Goal: Find contact information: Find contact information

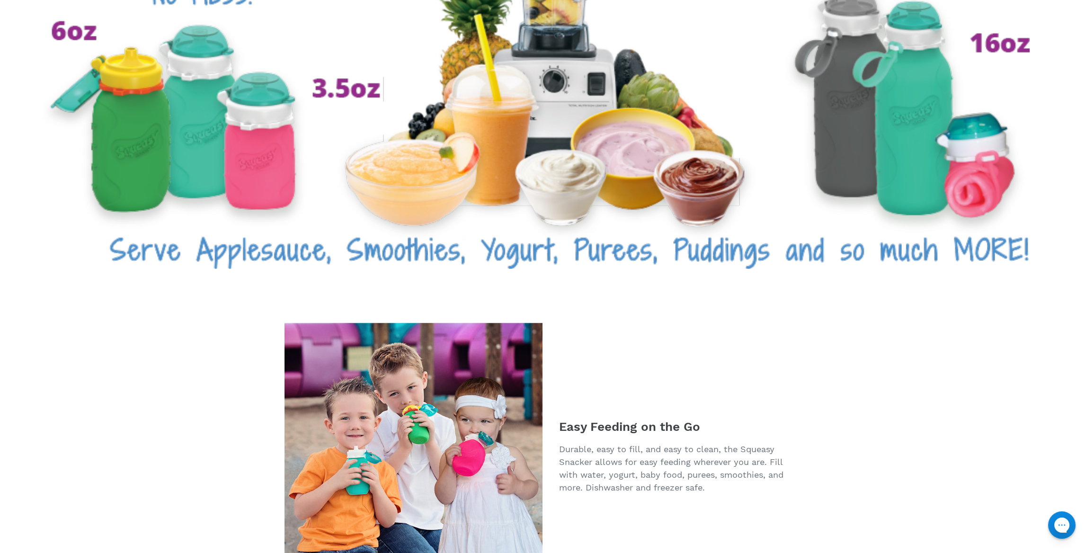
scroll to position [2019, 0]
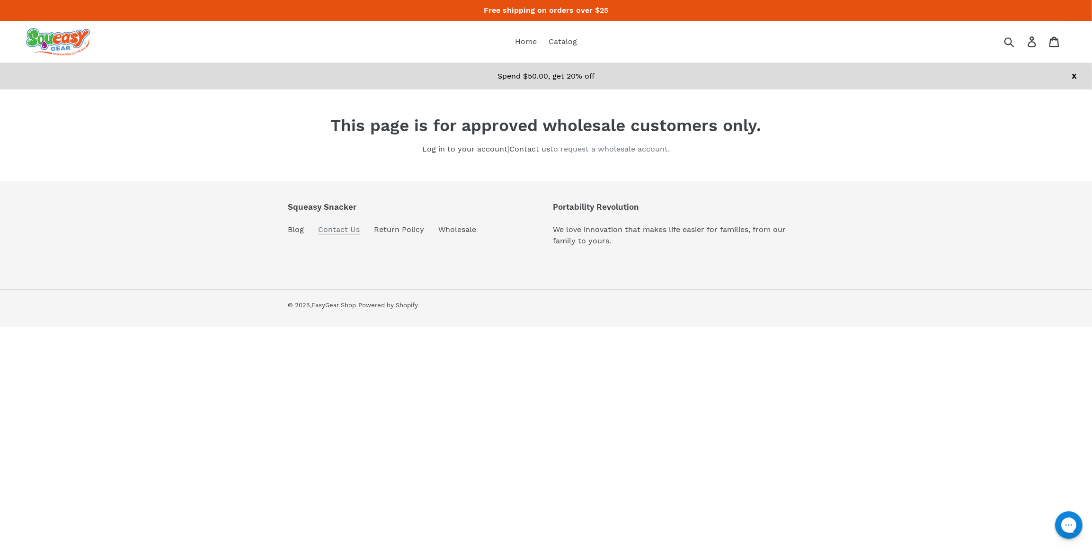
click at [342, 230] on link "Contact Us" at bounding box center [340, 229] width 42 height 9
